Goal: Find contact information: Find contact information

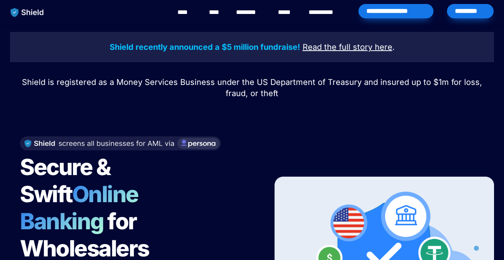
click at [243, 12] on link "********" at bounding box center [250, 13] width 28 height 10
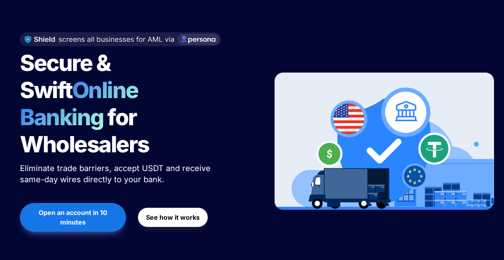
scroll to position [179, 0]
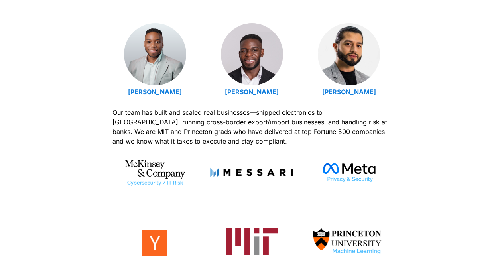
scroll to position [307, 0]
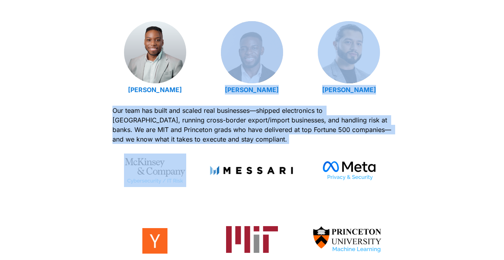
drag, startPoint x: 102, startPoint y: 134, endPoint x: 102, endPoint y: 158, distance: 23.5
click at [102, 158] on div "Meet the Shield Team: Built by Operators Who’ve Done It [PERSON_NAME] [PERSON_N…" at bounding box center [252, 123] width 504 height 344
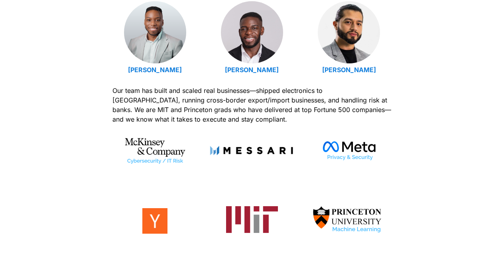
scroll to position [327, 0]
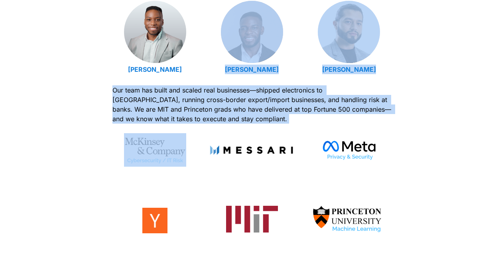
drag, startPoint x: 107, startPoint y: 78, endPoint x: 107, endPoint y: 125, distance: 46.6
click at [107, 125] on div "Meet the Shield Team: Built by Operators Who’ve Done It Emmanuel Udotong Isaiah…" at bounding box center [252, 103] width 504 height 344
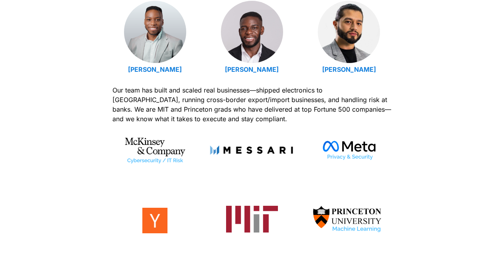
drag, startPoint x: 107, startPoint y: 125, endPoint x: 107, endPoint y: 94, distance: 30.3
click at [107, 94] on div "Meet the Shield Team: Built by Operators Who’ve Done It Emmanuel Udotong Isaiah…" at bounding box center [252, 103] width 504 height 344
click at [143, 71] on strong "Emmanuel Udotong" at bounding box center [155, 69] width 54 height 8
click at [237, 65] on strong "Isaiah Udotong" at bounding box center [252, 69] width 54 height 8
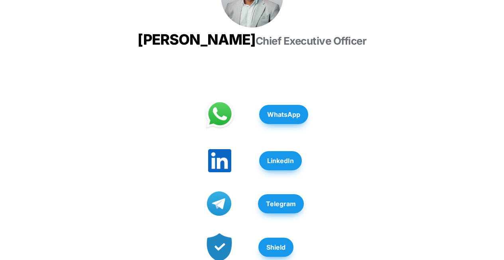
scroll to position [227, 0]
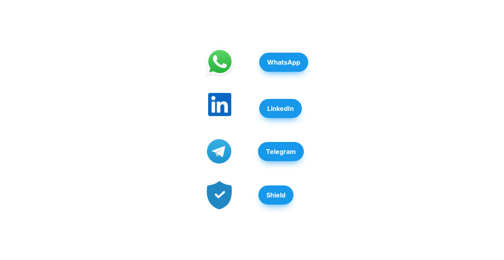
click at [219, 108] on img at bounding box center [219, 104] width 23 height 23
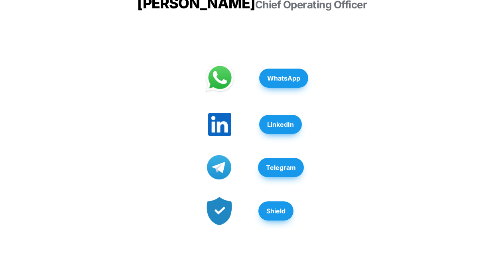
scroll to position [247, 0]
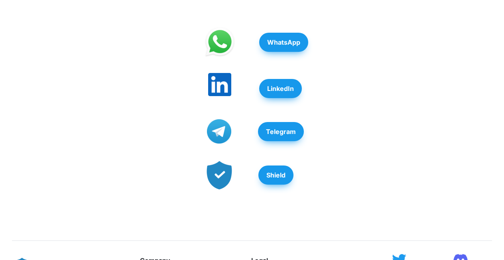
click at [219, 96] on img at bounding box center [219, 84] width 23 height 23
